Goal: Transaction & Acquisition: Purchase product/service

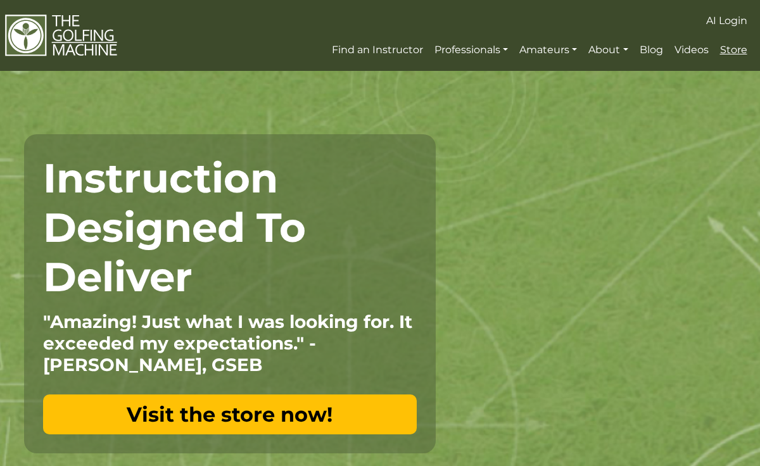
click at [734, 47] on span "Store" at bounding box center [733, 50] width 27 height 12
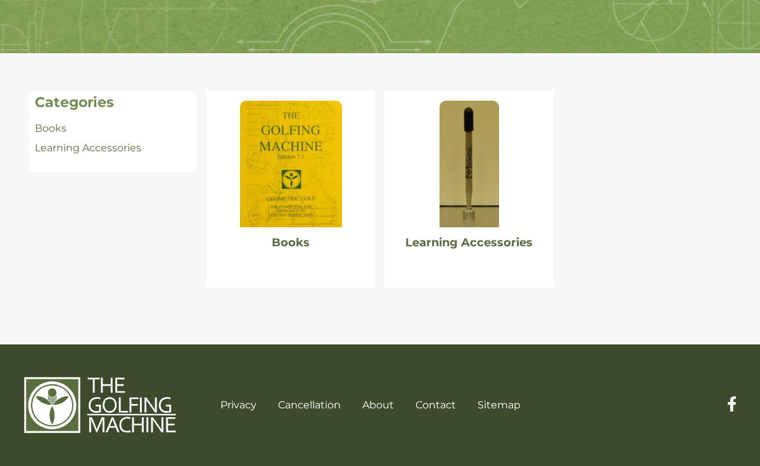
scroll to position [212, 0]
click at [465, 174] on img at bounding box center [469, 164] width 60 height 127
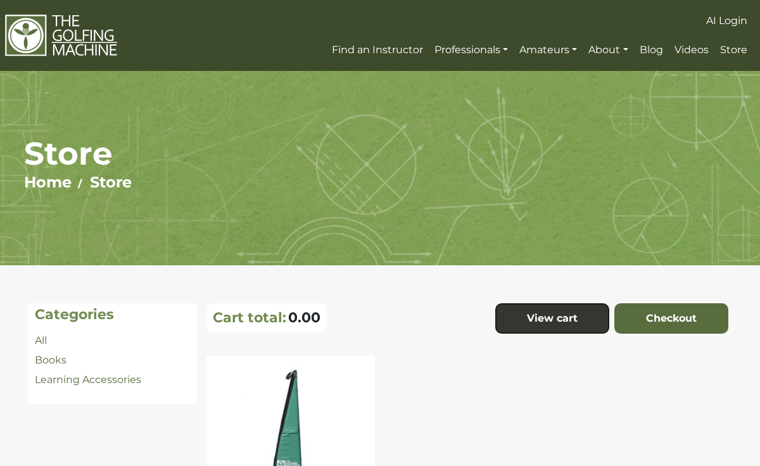
click at [300, 383] on img at bounding box center [290, 428] width 101 height 127
